Goal: Transaction & Acquisition: Obtain resource

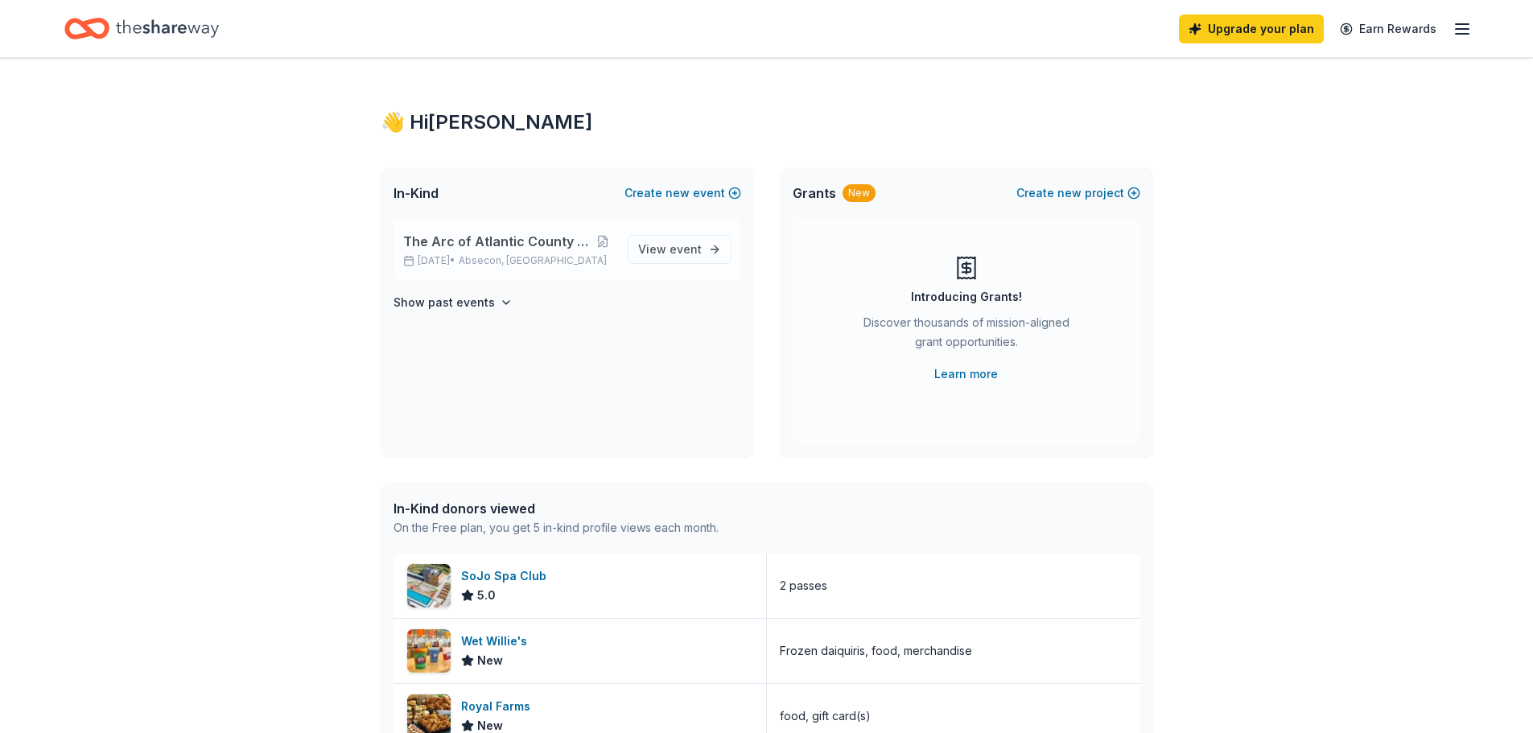
click at [522, 241] on span "The Arc of Atlantic County Golf Classic" at bounding box center [496, 241] width 187 height 19
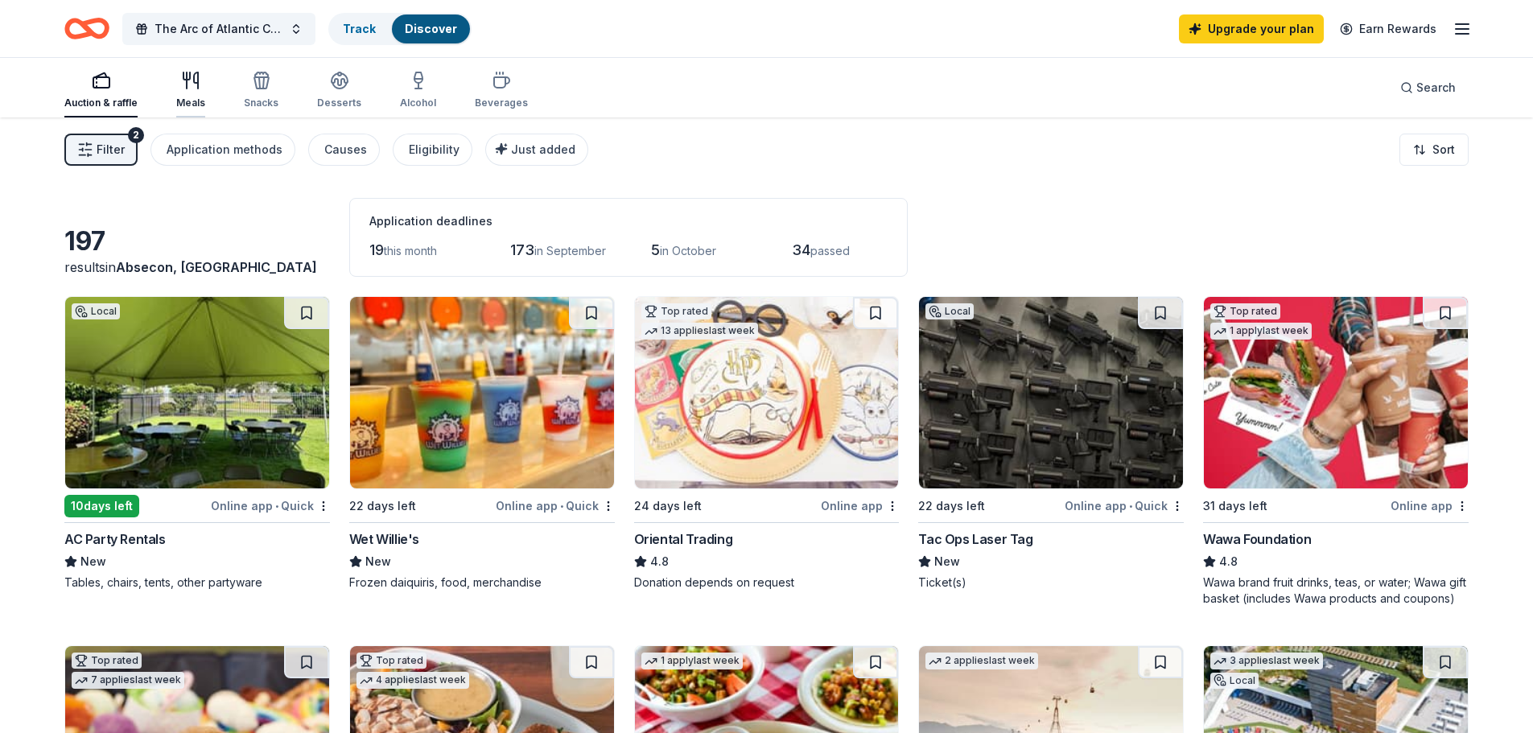
click at [197, 84] on icon "button" at bounding box center [196, 80] width 4 height 16
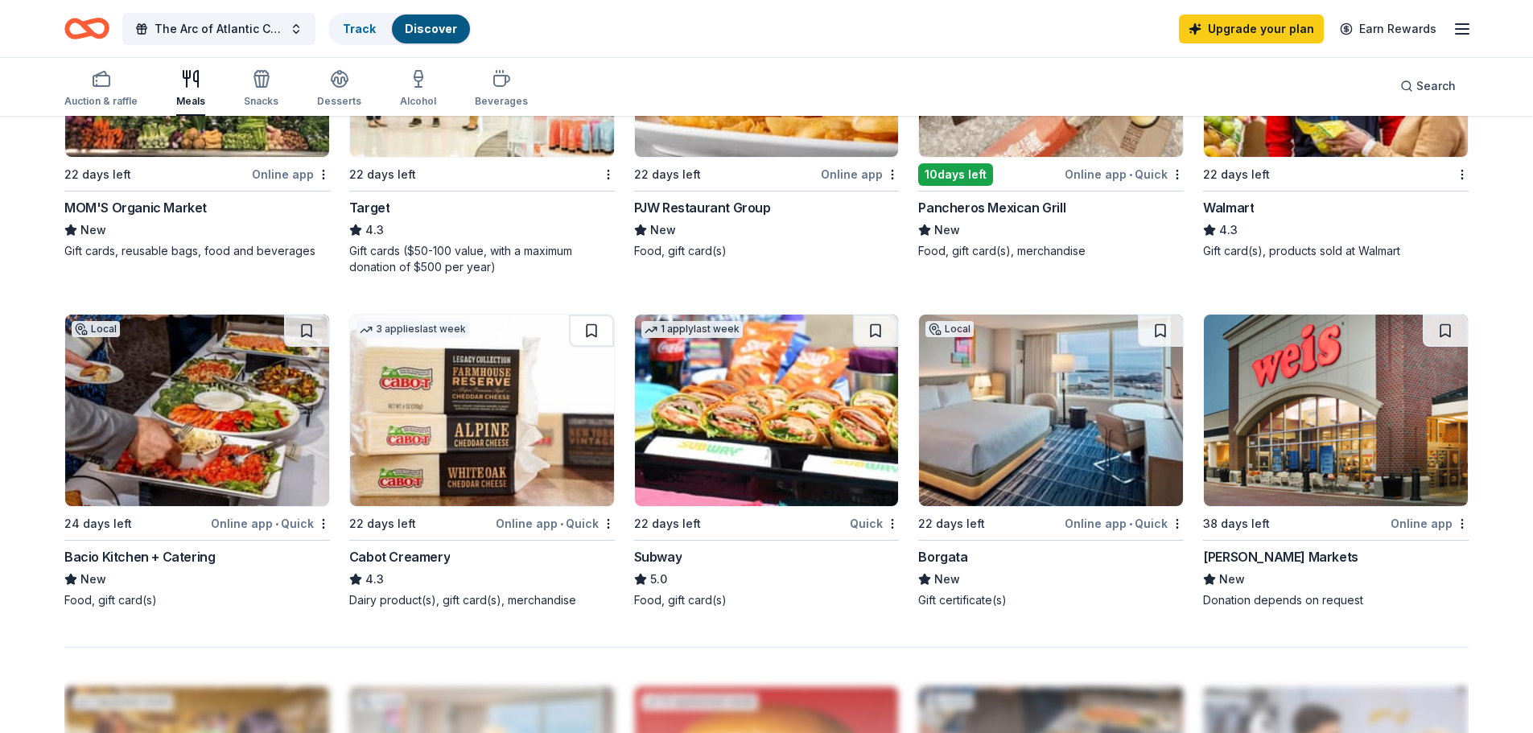
scroll to position [724, 0]
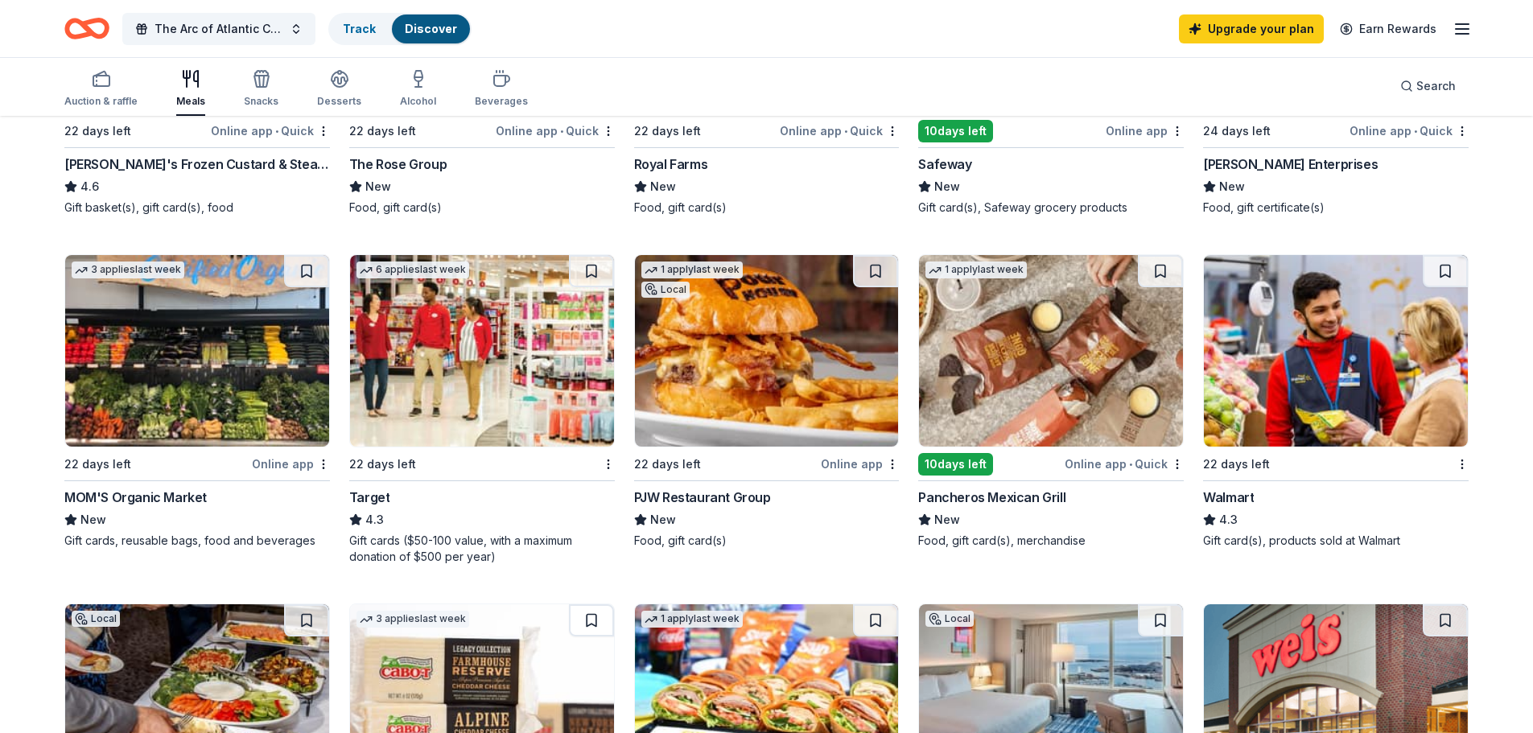
click at [371, 498] on div "Target" at bounding box center [369, 497] width 41 height 19
click at [1309, 423] on img at bounding box center [1336, 350] width 264 height 191
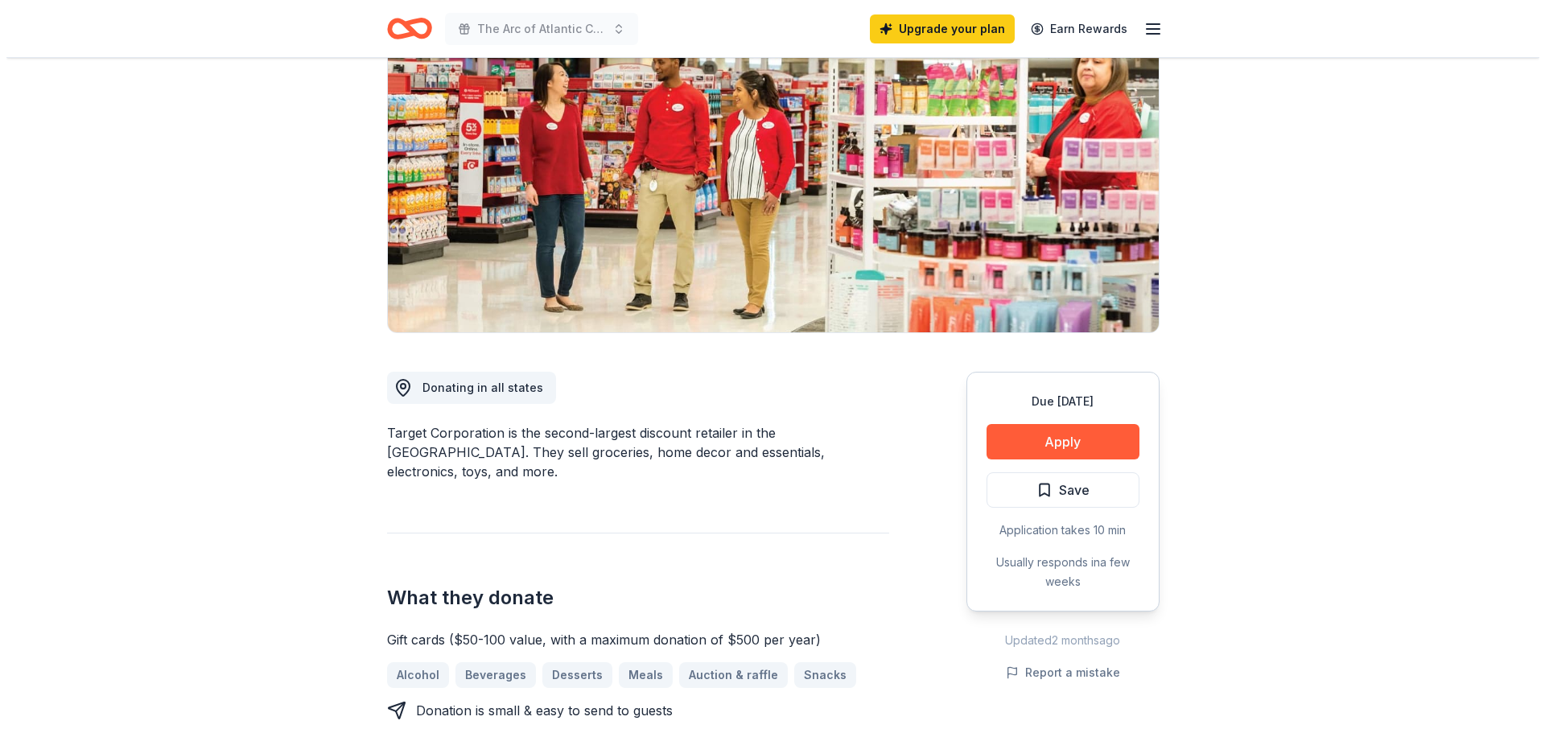
scroll to position [161, 0]
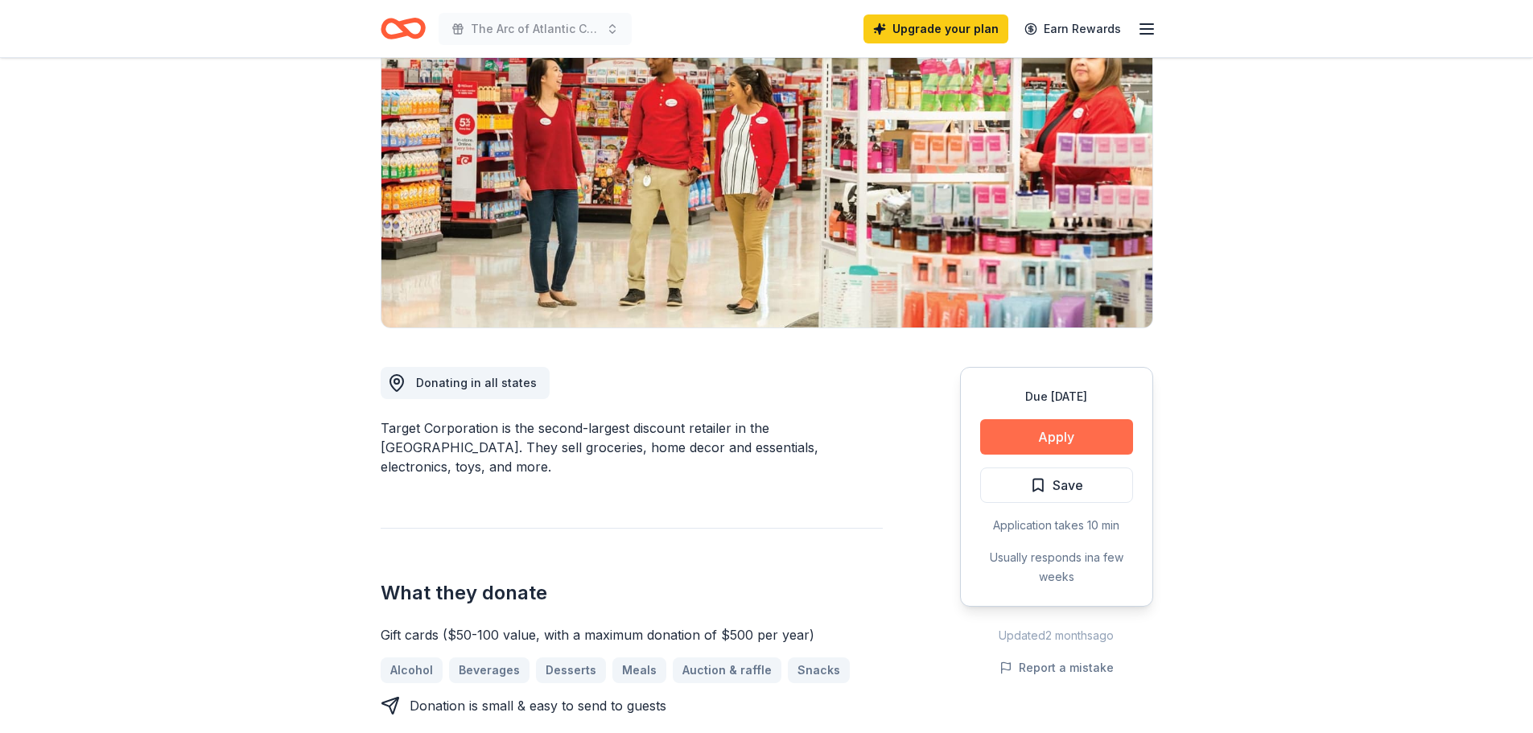
click at [1059, 438] on button "Apply" at bounding box center [1056, 436] width 153 height 35
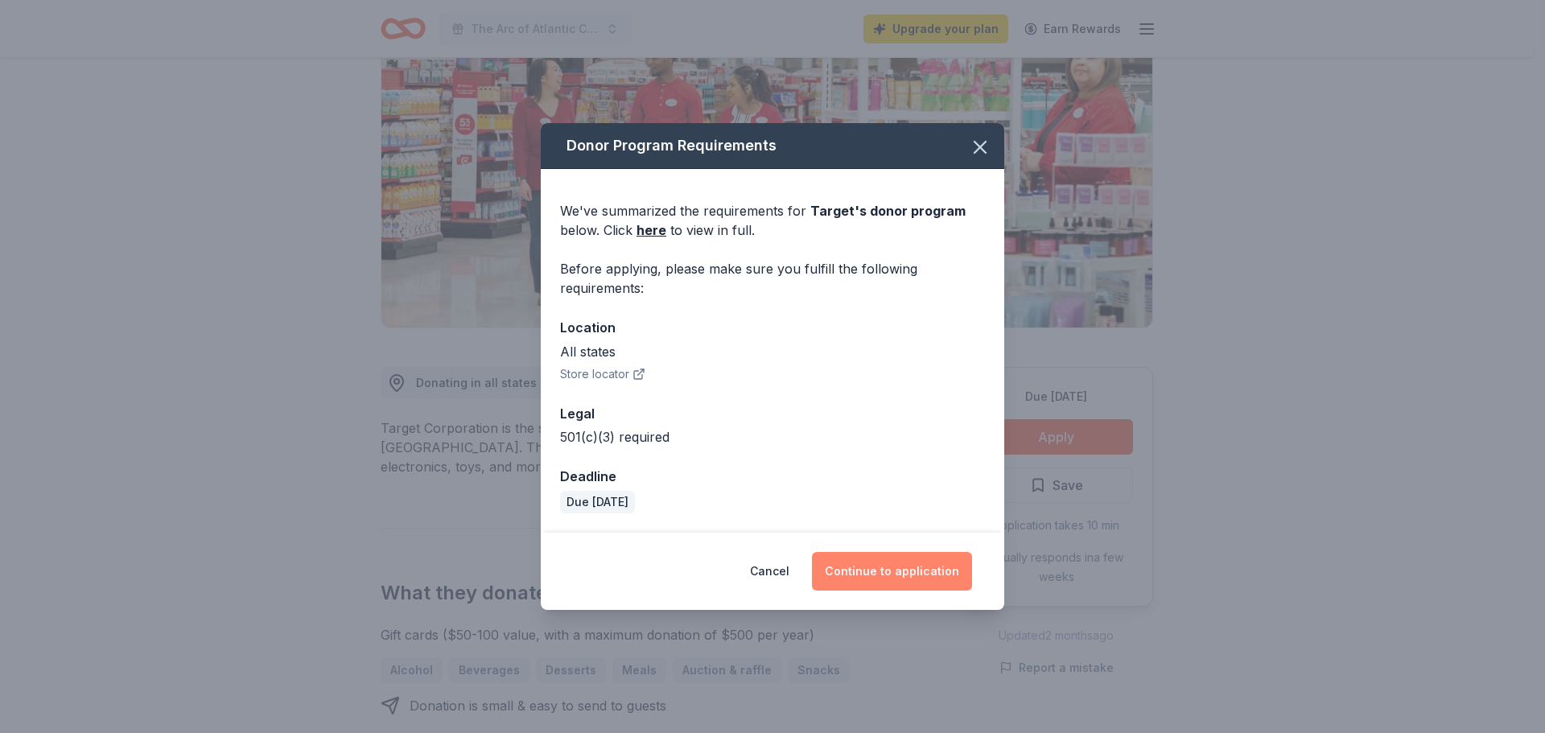
click at [910, 578] on button "Continue to application" at bounding box center [892, 571] width 160 height 39
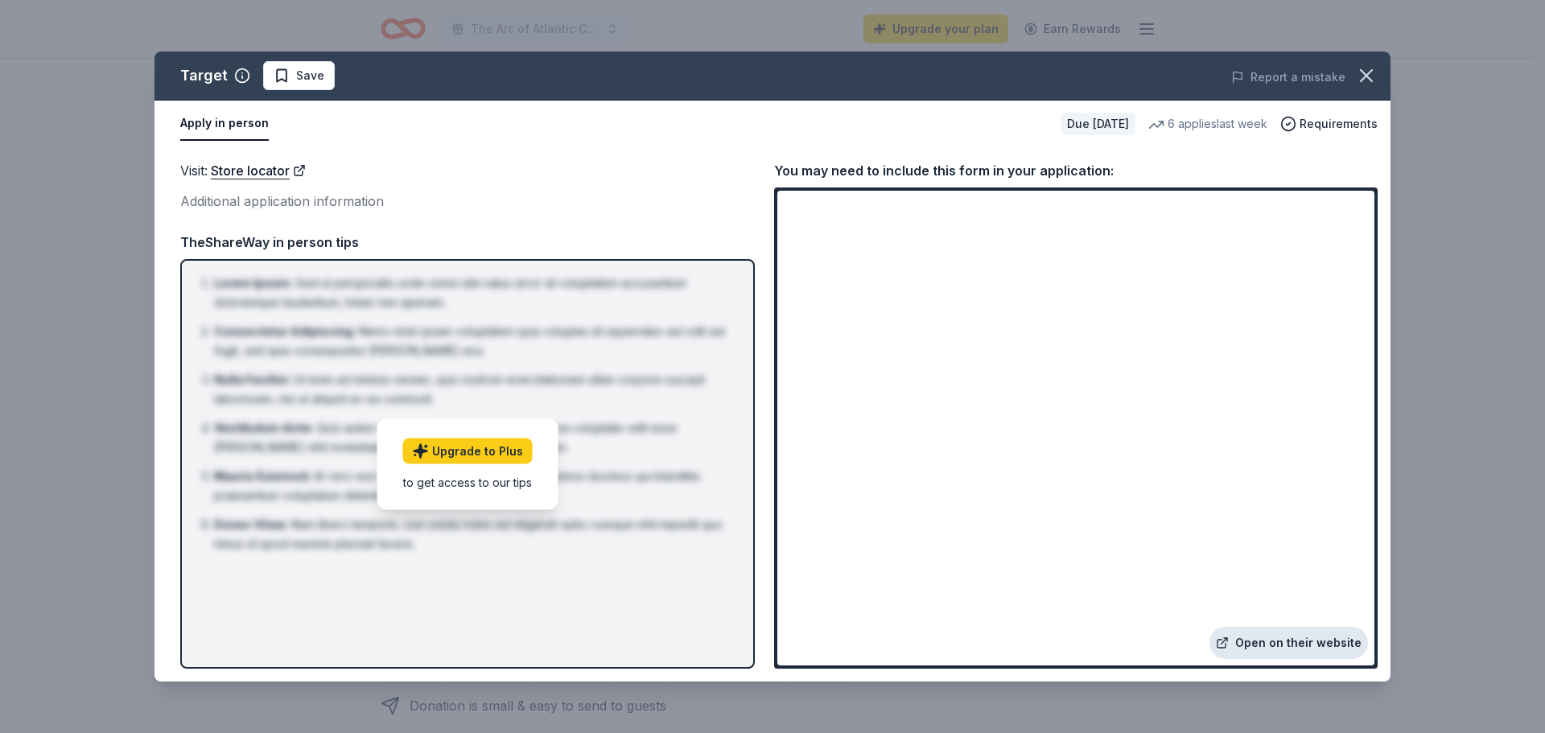
click at [1309, 645] on link "Open on their website" at bounding box center [1288, 643] width 158 height 32
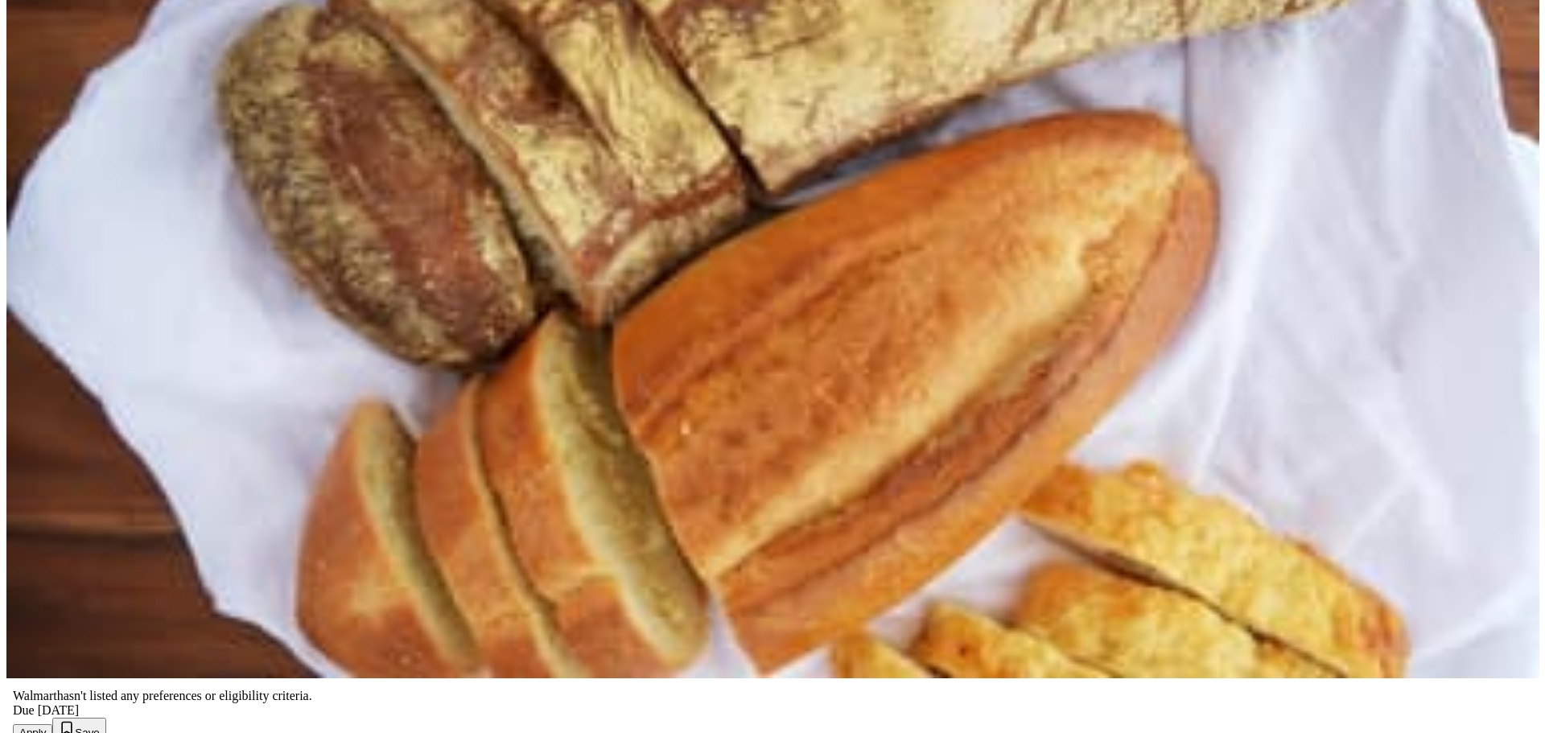
scroll to position [241, 0]
